Goal: Check status: Check status

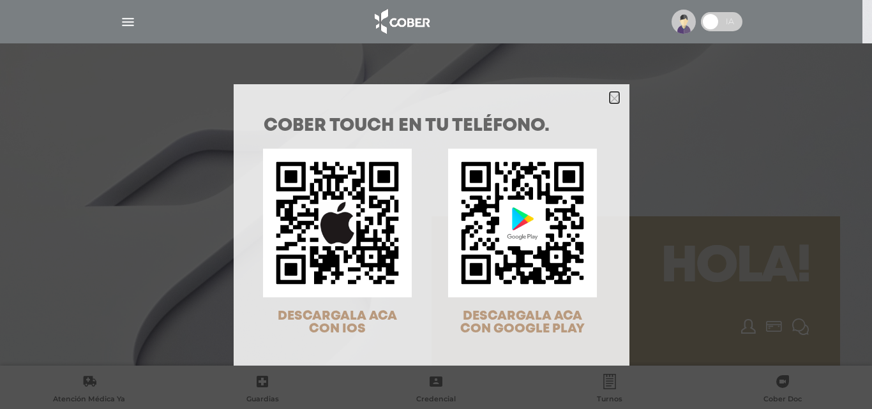
click at [610, 93] on icon "Close" at bounding box center [615, 98] width 10 height 14
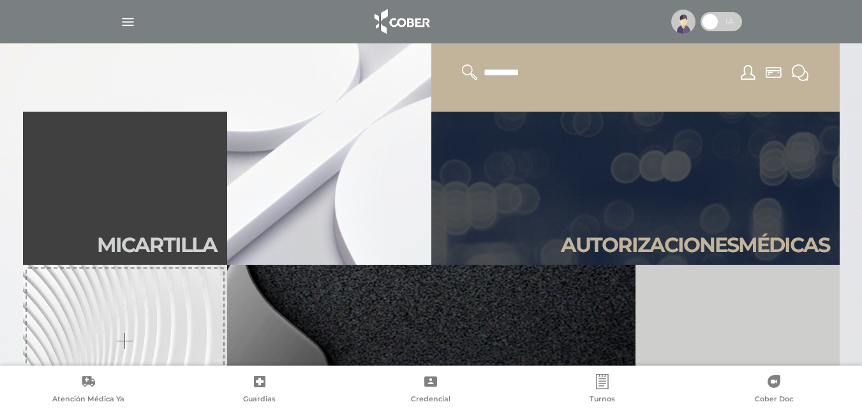
scroll to position [255, 0]
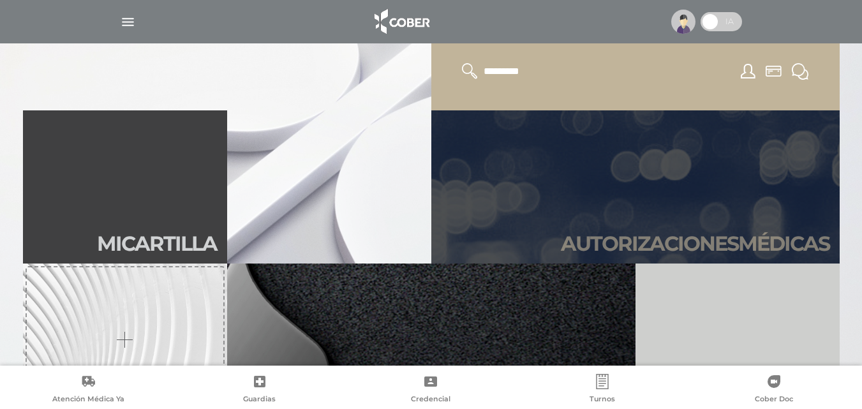
click at [647, 193] on link "Autori zaciones médicas" at bounding box center [635, 186] width 408 height 153
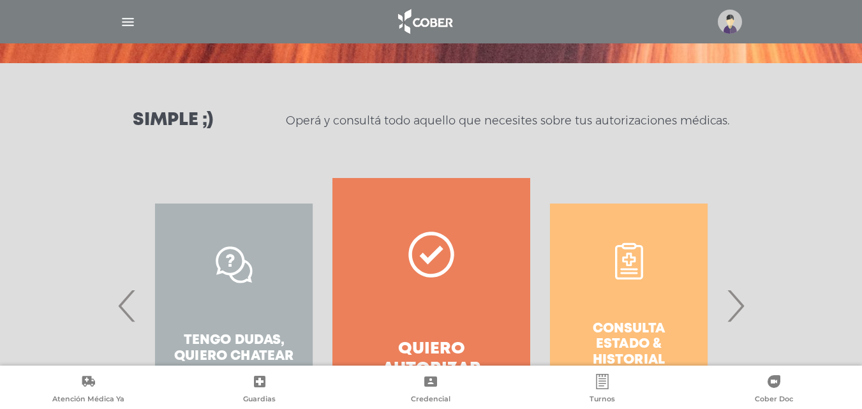
scroll to position [232, 0]
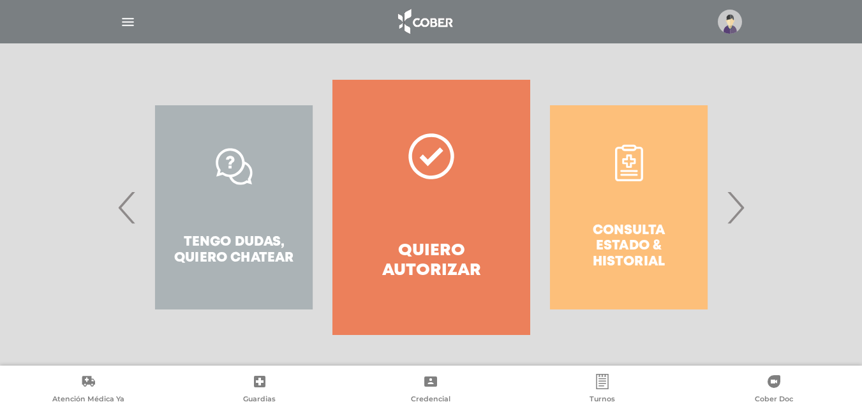
click at [735, 204] on span "›" at bounding box center [735, 207] width 25 height 69
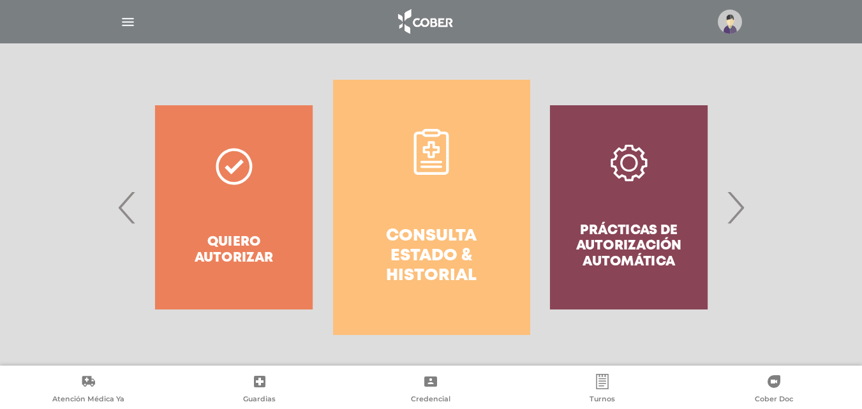
click at [454, 211] on link "Consulta estado & historial" at bounding box center [431, 207] width 197 height 255
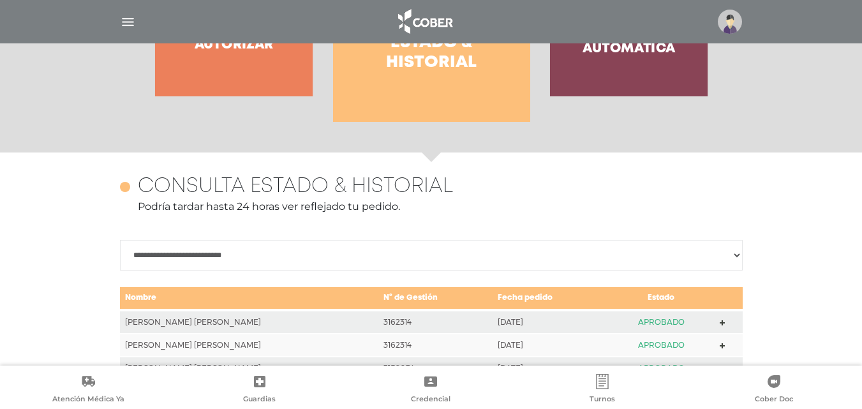
scroll to position [567, 0]
